Goal: Check status: Check status

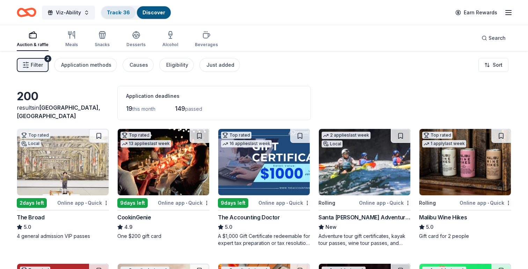
click at [113, 8] on div "Track · 36" at bounding box center [118, 12] width 34 height 13
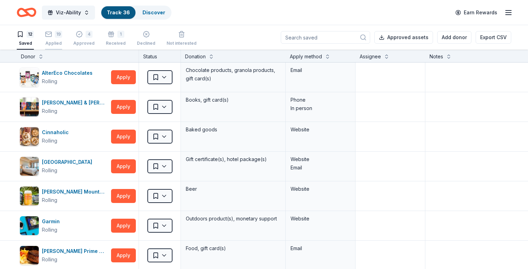
click at [54, 39] on div "19 Applied" at bounding box center [53, 38] width 17 height 15
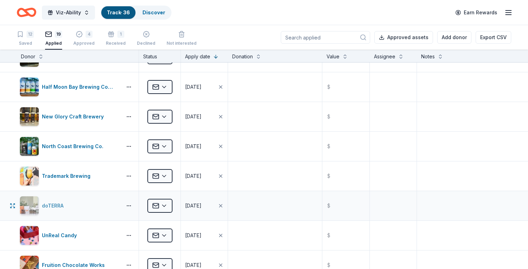
scroll to position [71, 0]
